Goal: Find contact information: Find contact information

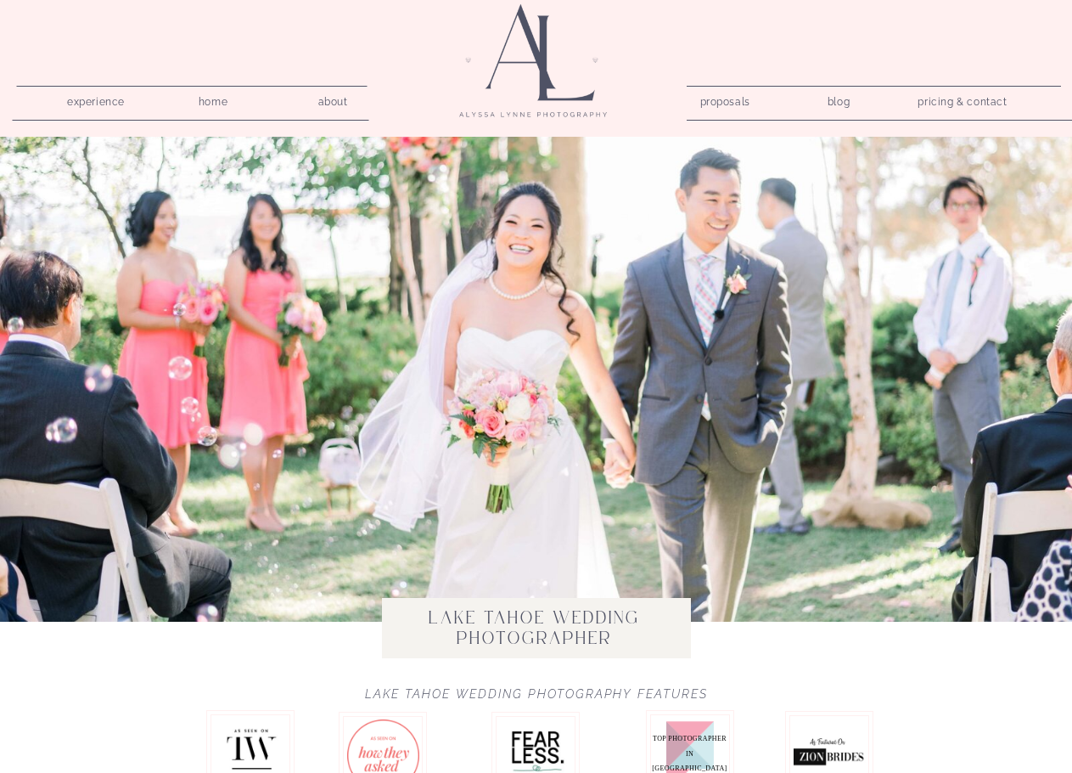
click at [1003, 110] on nav "pricing & contact" at bounding box center [963, 103] width 103 height 24
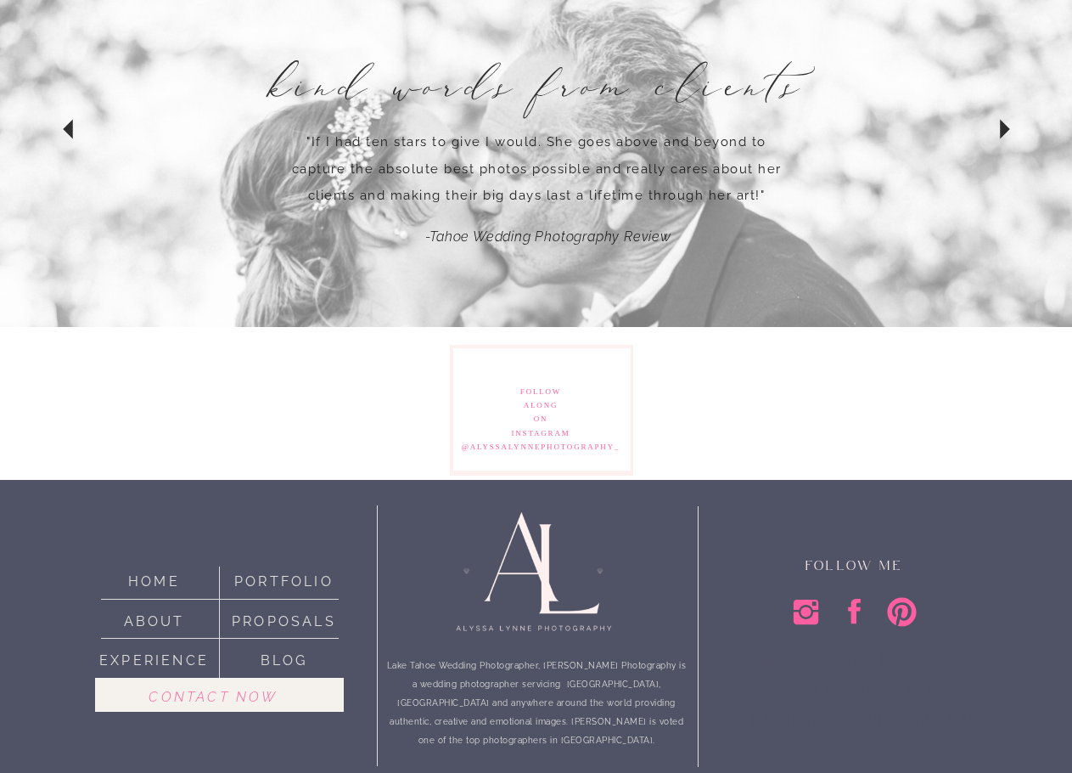
scroll to position [1519, 0]
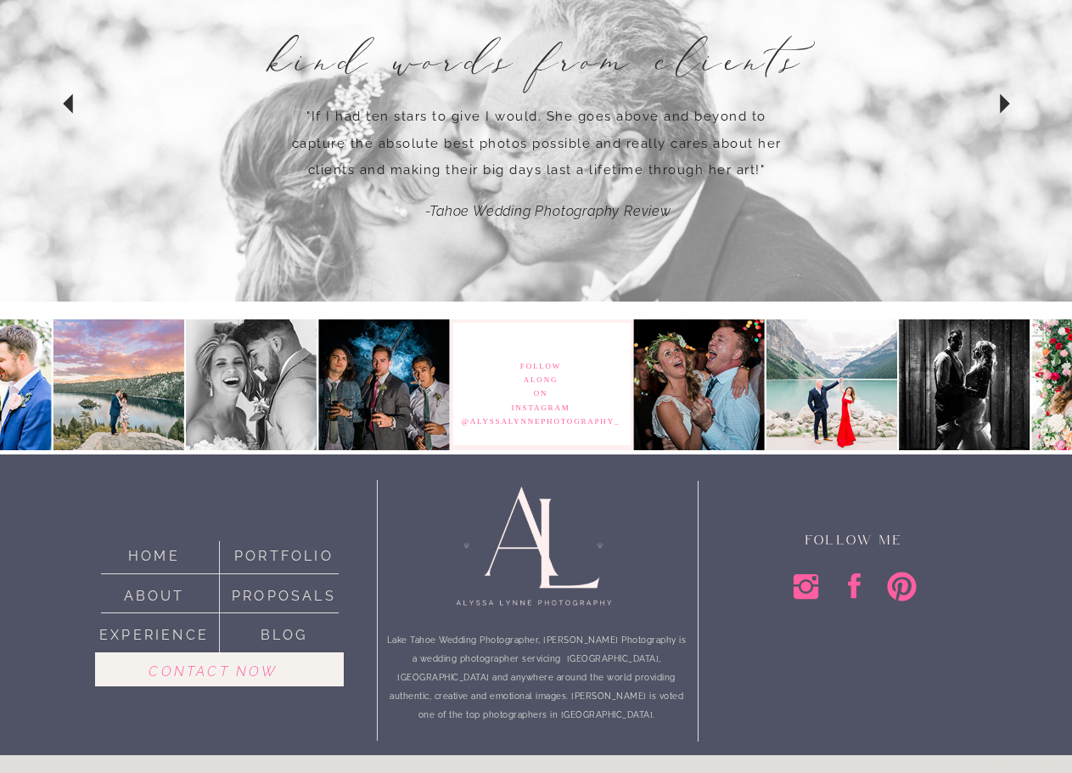
click at [260, 676] on nav "Contact now" at bounding box center [214, 670] width 209 height 20
click at [187, 672] on nav "Contact now" at bounding box center [214, 670] width 209 height 20
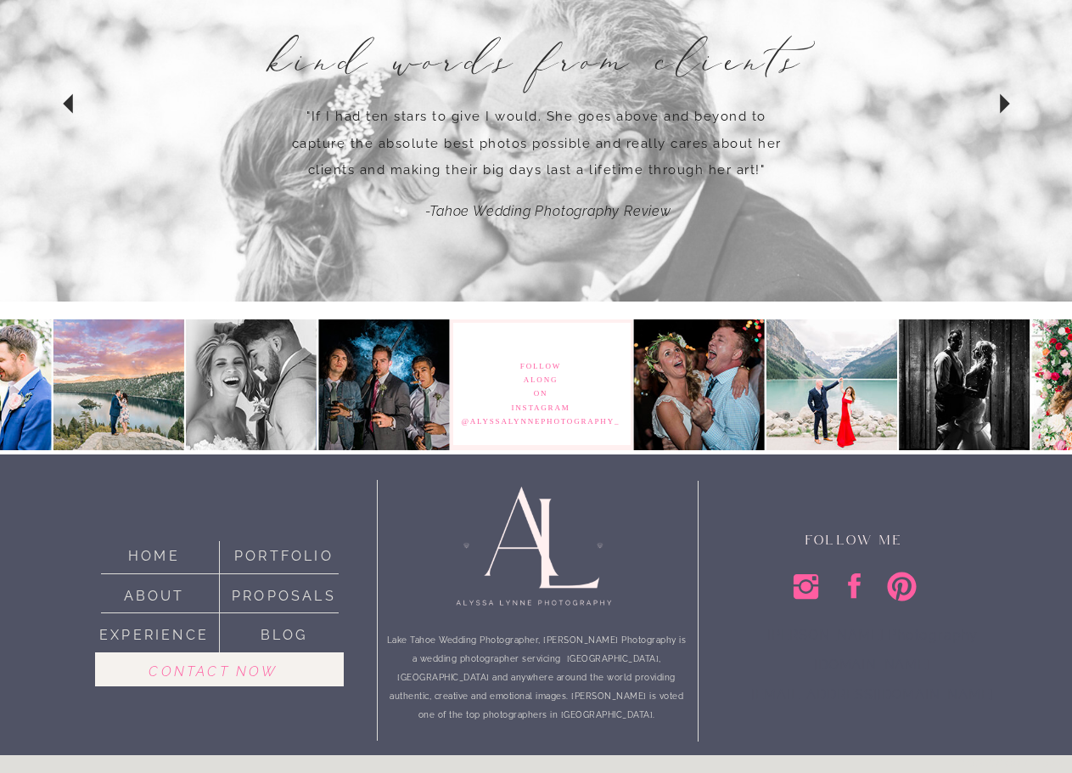
click at [187, 672] on nav "Contact now" at bounding box center [214, 670] width 209 height 20
click at [223, 672] on nav "Contact now" at bounding box center [214, 670] width 209 height 20
